Goal: Find specific page/section: Find specific page/section

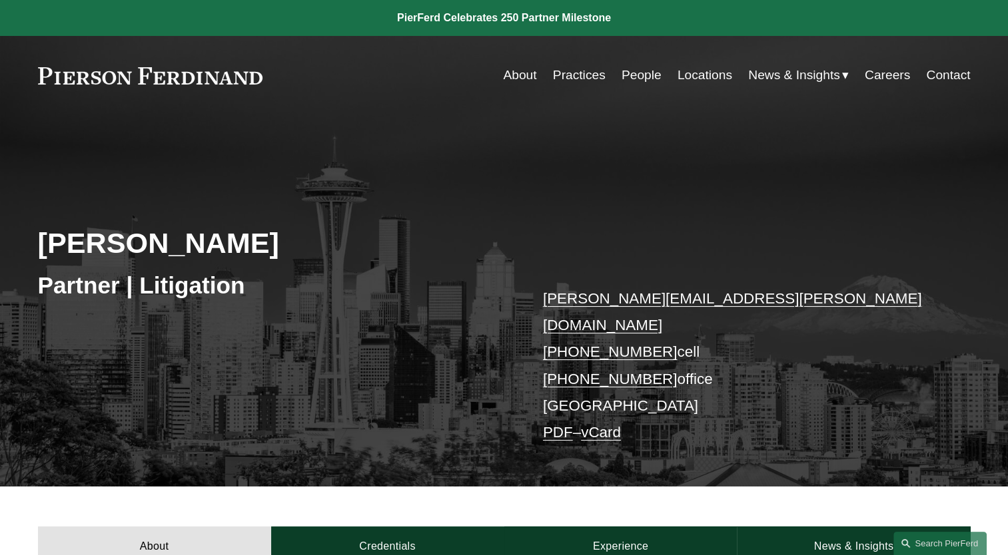
click at [605, 424] on link "vCard" at bounding box center [601, 432] width 40 height 17
click at [707, 79] on link "Locations" at bounding box center [704, 75] width 55 height 25
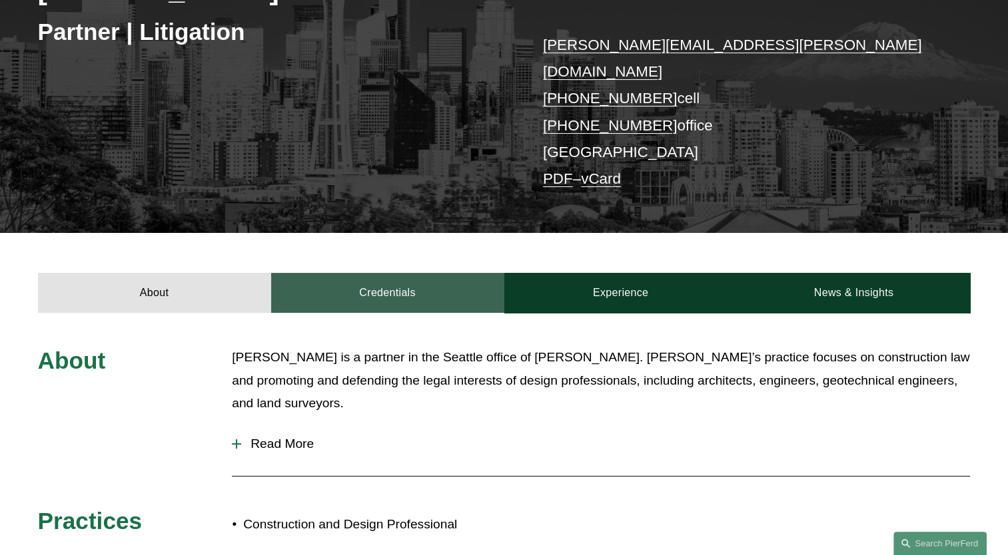
scroll to position [266, 0]
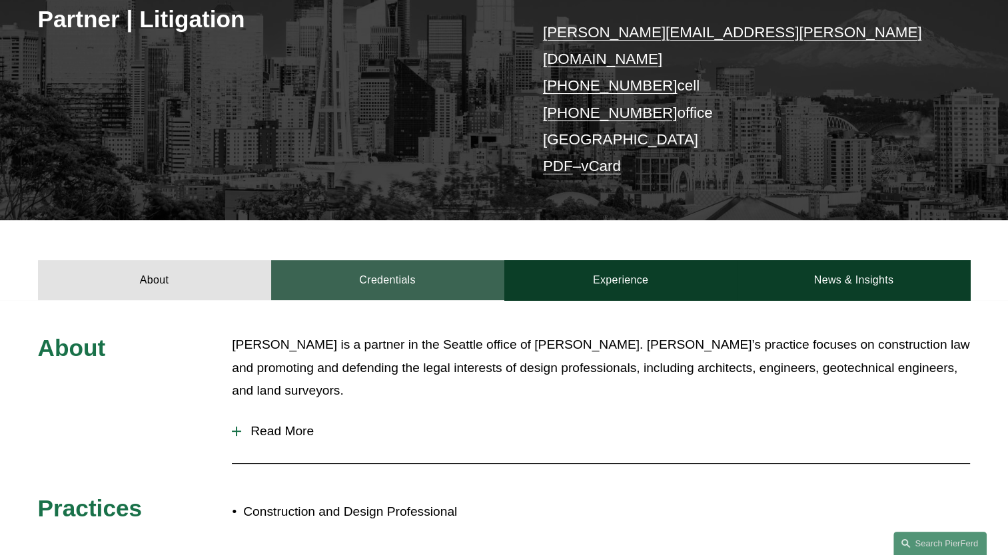
click at [386, 261] on link "Credentials" at bounding box center [387, 280] width 233 height 40
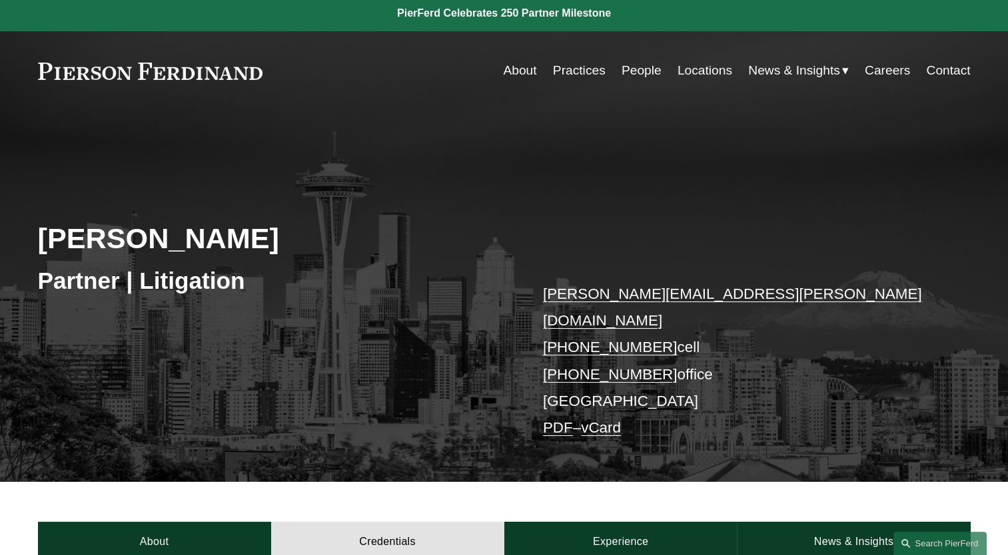
scroll to position [0, 0]
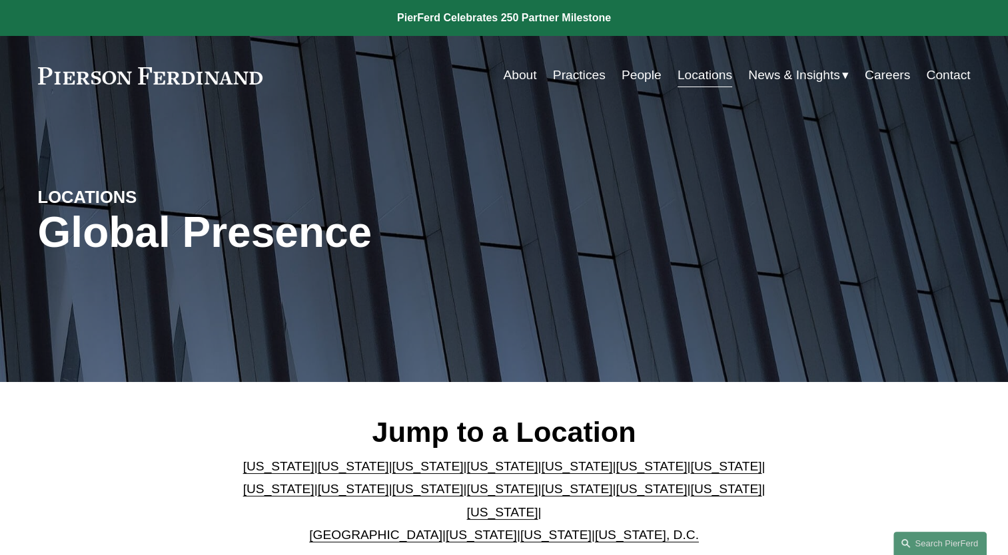
click at [530, 528] on link "[US_STATE]" at bounding box center [555, 535] width 71 height 14
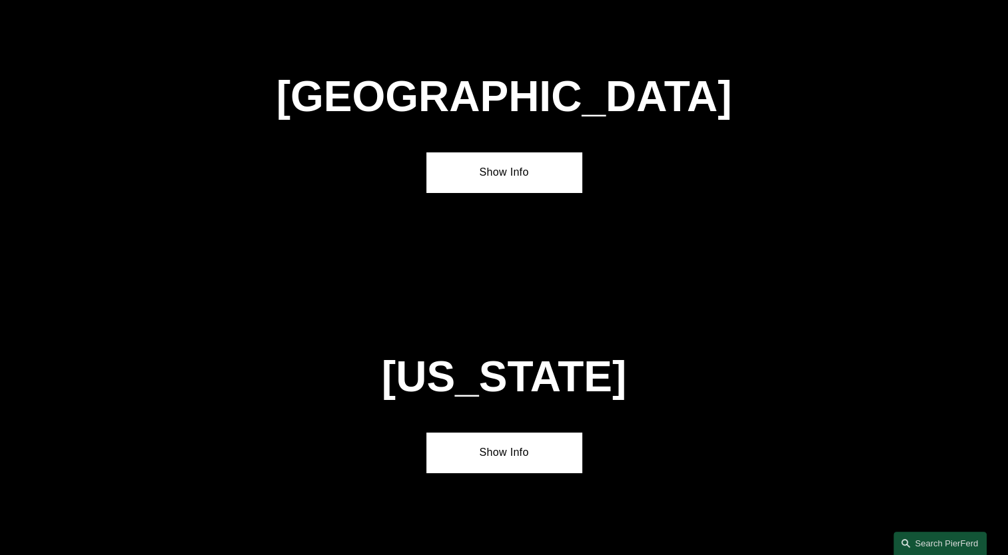
scroll to position [5341, 0]
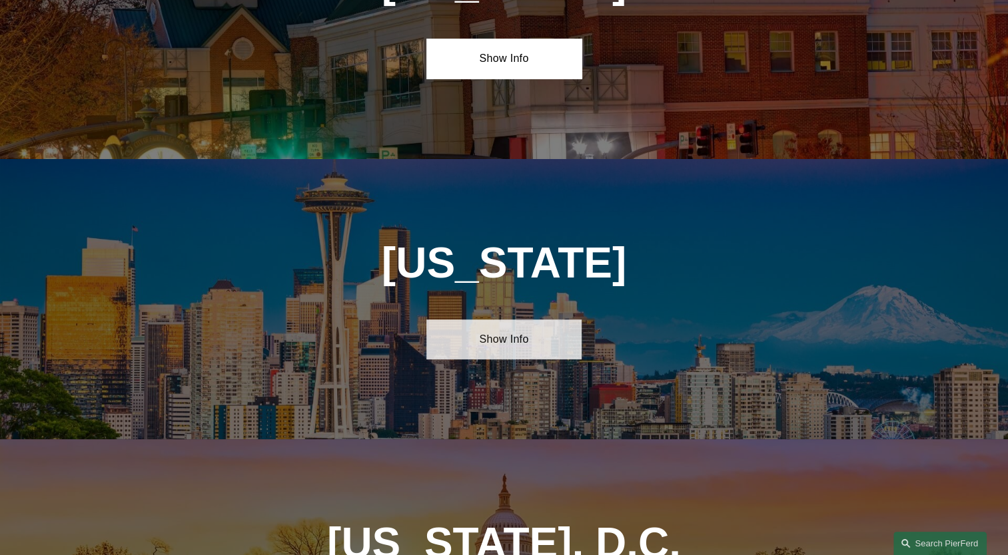
click at [476, 320] on link "Show Info" at bounding box center [503, 340] width 155 height 40
